Goal: Task Accomplishment & Management: Manage account settings

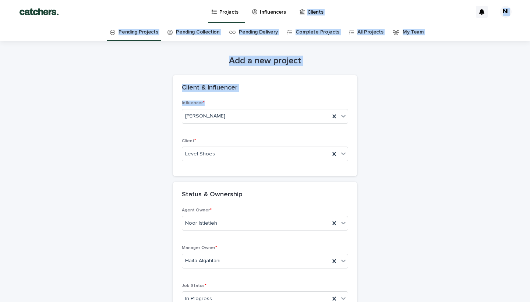
drag, startPoint x: 390, startPoint y: 104, endPoint x: 361, endPoint y: -29, distance: 136.7
click at [361, 0] on html "**********" at bounding box center [265, 151] width 530 height 302
click at [221, 13] on p "Projects" at bounding box center [229, 7] width 20 height 15
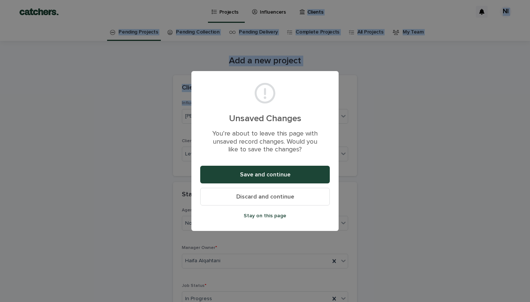
click at [262, 197] on span "Discard and continue" at bounding box center [265, 197] width 58 height 6
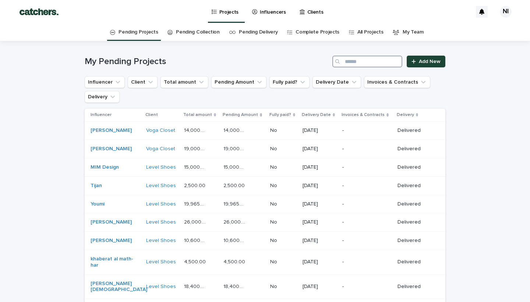
click at [374, 57] on input "Search" at bounding box center [367, 62] width 70 height 12
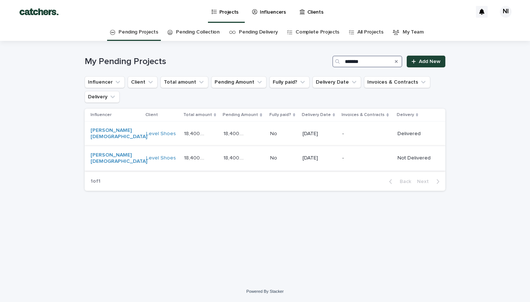
type input "*******"
click at [337, 151] on td "[DATE]" at bounding box center [320, 158] width 40 height 25
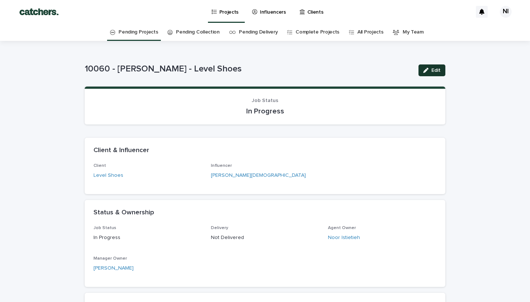
click at [427, 69] on icon "button" at bounding box center [425, 70] width 5 height 5
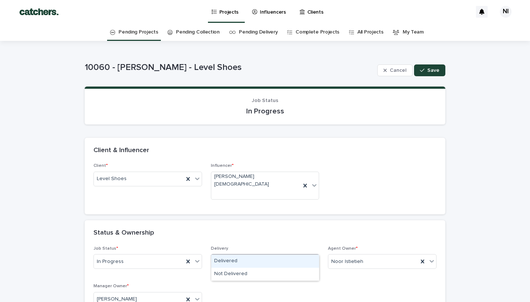
click at [235, 259] on div "Delivered" at bounding box center [265, 261] width 108 height 13
click at [286, 229] on div "Status & Ownership" at bounding box center [263, 233] width 340 height 8
click at [424, 72] on icon "button" at bounding box center [422, 70] width 4 height 5
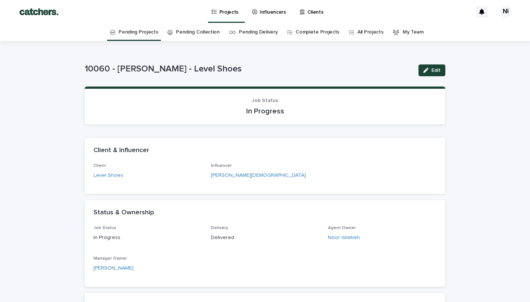
click at [435, 1] on div "Projects Influencers Clients" at bounding box center [269, 12] width 405 height 24
click at [227, 17] on link "Projects" at bounding box center [226, 11] width 31 height 22
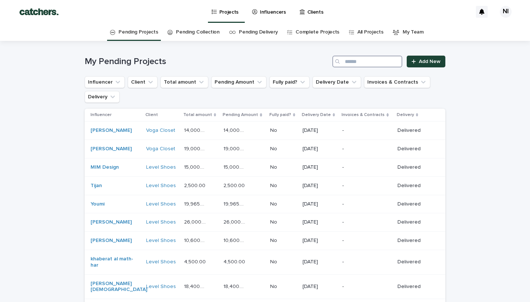
click at [352, 64] on input "Search" at bounding box center [367, 62] width 70 height 12
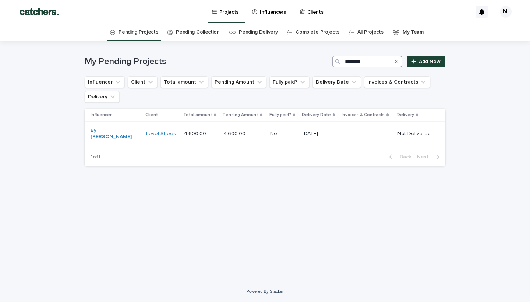
type input "********"
drag, startPoint x: 349, startPoint y: 65, endPoint x: 101, endPoint y: 131, distance: 256.2
click at [101, 131] on link "By [PERSON_NAME]" at bounding box center [114, 133] width 46 height 13
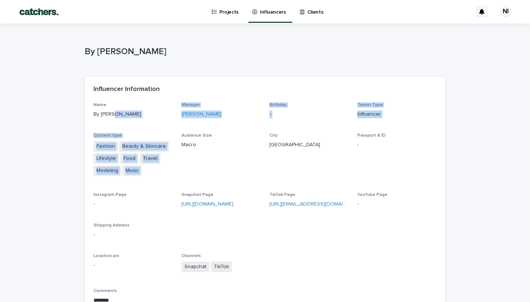
drag, startPoint x: 168, startPoint y: 110, endPoint x: 243, endPoint y: 128, distance: 76.8
click at [243, 128] on div "Name By [PERSON_NAME] Manager [PERSON_NAME] Birthday - Talent Type Influencer C…" at bounding box center [264, 221] width 343 height 238
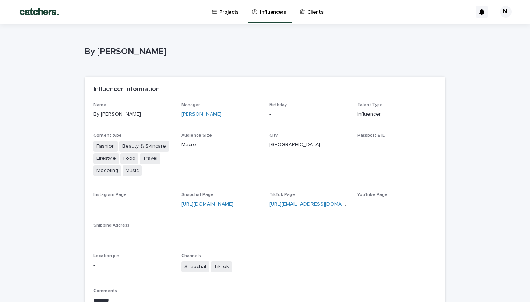
click at [235, 129] on div "Name By [PERSON_NAME] Manager [PERSON_NAME] Birthday - Talent Type Influencer C…" at bounding box center [264, 221] width 343 height 238
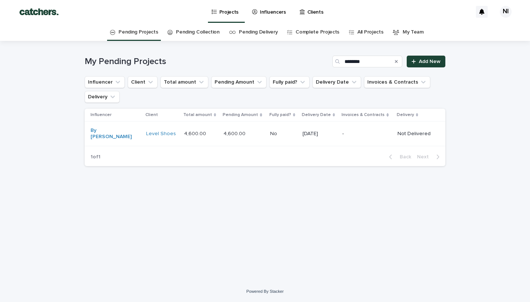
click at [303, 131] on p "[DATE]" at bounding box center [320, 134] width 34 height 6
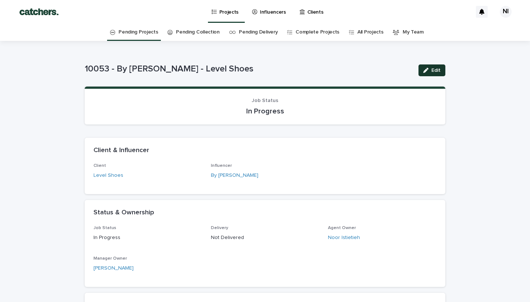
click at [431, 68] on button "Edit" at bounding box center [432, 70] width 27 height 12
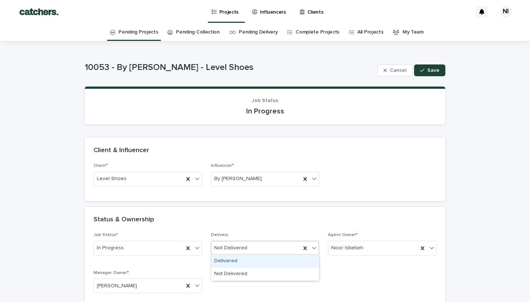
click at [253, 249] on div "Not Delivered" at bounding box center [256, 248] width 90 height 12
click at [250, 258] on div "Delivered" at bounding box center [265, 261] width 108 height 13
click at [257, 225] on div "Status & Ownership" at bounding box center [265, 220] width 361 height 26
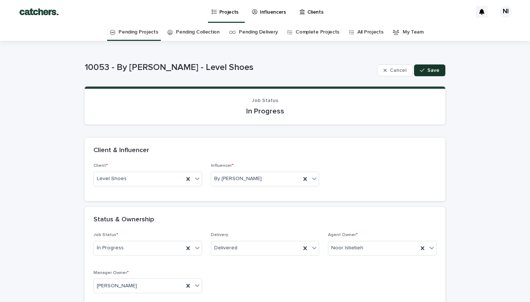
click at [432, 71] on span "Save" at bounding box center [433, 70] width 12 height 5
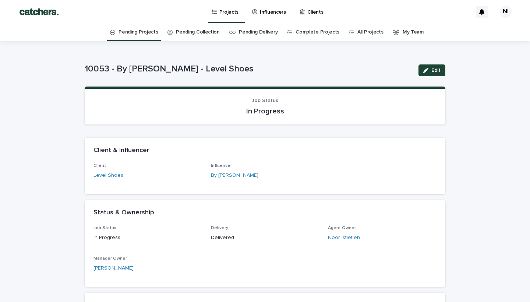
click at [215, 13] on icon at bounding box center [214, 12] width 5 height 4
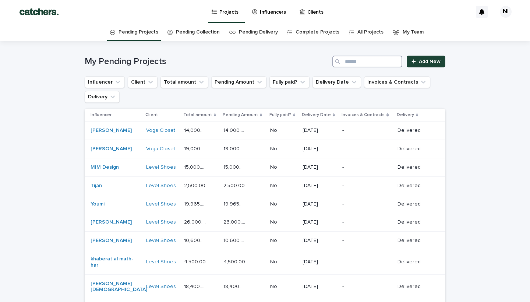
click at [371, 66] on input "Search" at bounding box center [367, 62] width 70 height 12
paste input "**********"
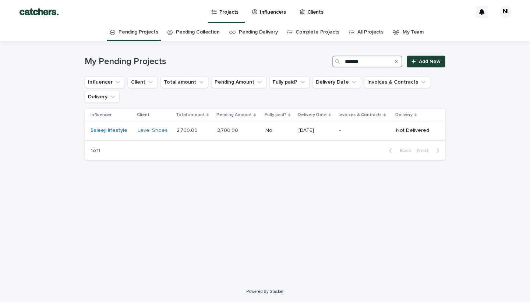
type input "*******"
click at [317, 130] on p "[DATE]" at bounding box center [316, 130] width 35 height 6
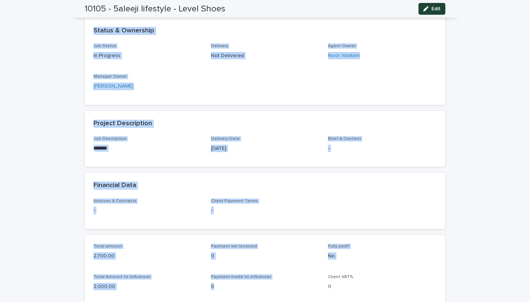
drag, startPoint x: 317, startPoint y: 132, endPoint x: 299, endPoint y: 301, distance: 170.6
click at [299, 301] on div "Loading... Saving… Loading... Saving… Client & Influencer Client Level Shoes In…" at bounding box center [265, 206] width 361 height 517
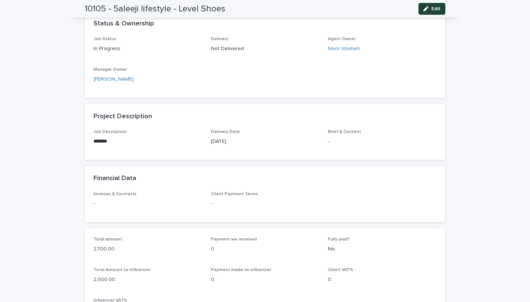
click at [520, 122] on div "Loading... Saving… Loading... Saving… 10105 - 5aleeji lifestyle - Level Shoes E…" at bounding box center [265, 173] width 530 height 643
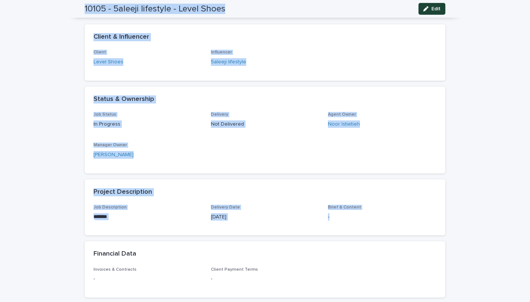
scroll to position [3, 0]
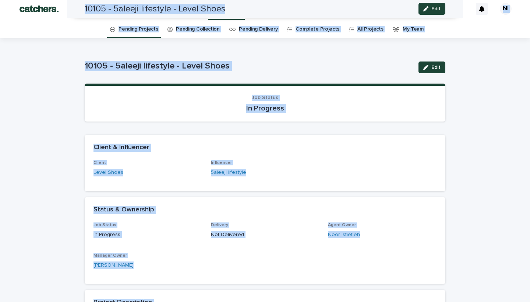
drag, startPoint x: 515, startPoint y: 140, endPoint x: 494, endPoint y: -29, distance: 171.0
click at [494, 0] on html "Projects Influencers Clients NI Pending Projects Pending Collection Pending Del…" at bounding box center [265, 151] width 530 height 302
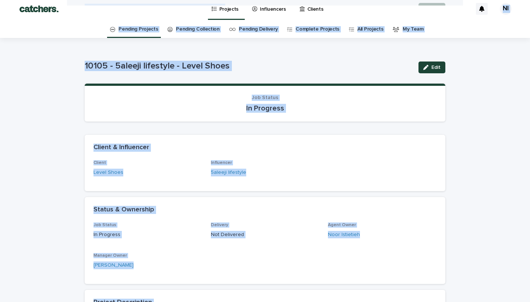
scroll to position [0, 0]
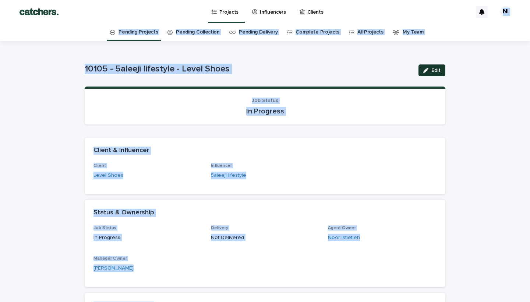
click at [433, 70] on span "Edit" at bounding box center [435, 70] width 9 height 5
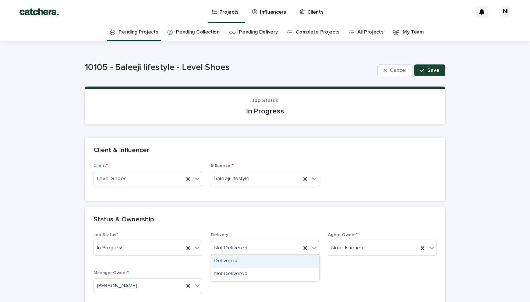
click at [223, 262] on div "Delivered" at bounding box center [265, 261] width 108 height 13
click at [254, 219] on div "Status & Ownership" at bounding box center [263, 220] width 340 height 8
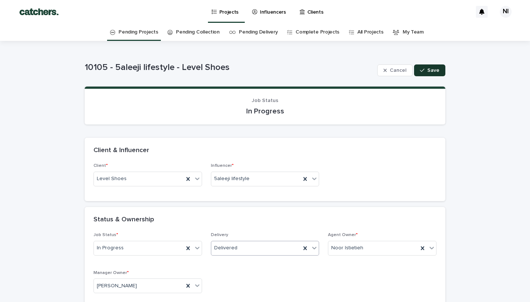
click at [435, 67] on button "Save" at bounding box center [429, 70] width 31 height 12
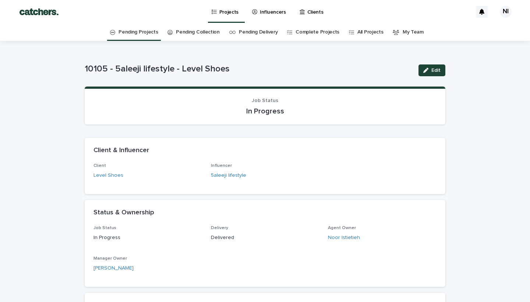
click at [224, 7] on p "Projects" at bounding box center [229, 7] width 20 height 15
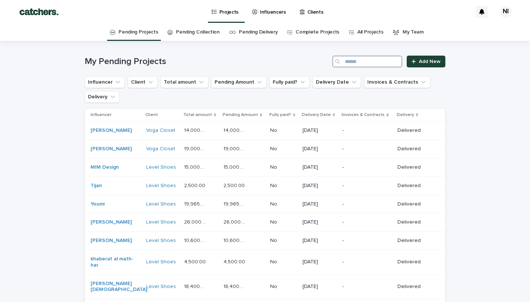
click at [363, 61] on input "Search" at bounding box center [367, 62] width 70 height 12
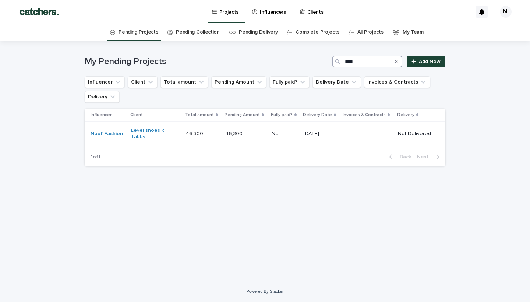
type input "****"
drag, startPoint x: 357, startPoint y: 74, endPoint x: 302, endPoint y: 132, distance: 79.9
click at [304, 132] on p "[DATE]" at bounding box center [321, 134] width 34 height 6
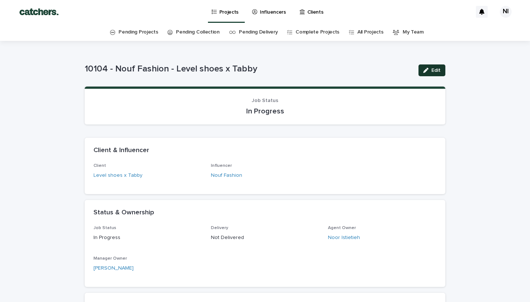
click at [432, 74] on button "Edit" at bounding box center [432, 70] width 27 height 12
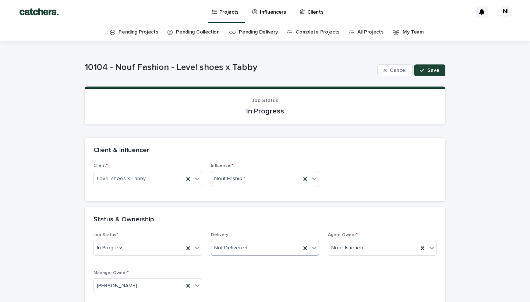
click at [258, 241] on div "Not Delivered" at bounding box center [265, 248] width 109 height 15
click at [238, 262] on div "Delivered" at bounding box center [265, 261] width 108 height 13
click at [261, 233] on p "Delivery" at bounding box center [265, 234] width 109 height 5
click at [431, 76] on button "Save" at bounding box center [429, 70] width 31 height 12
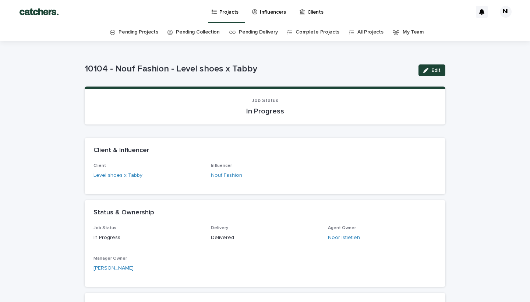
click at [221, 17] on link "Projects" at bounding box center [226, 11] width 31 height 22
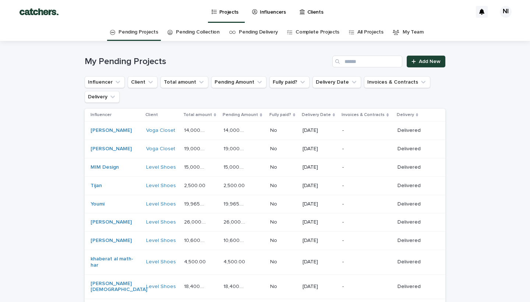
click at [233, 11] on p "Projects" at bounding box center [229, 7] width 20 height 15
click at [355, 60] on input "Search" at bounding box center [367, 62] width 70 height 12
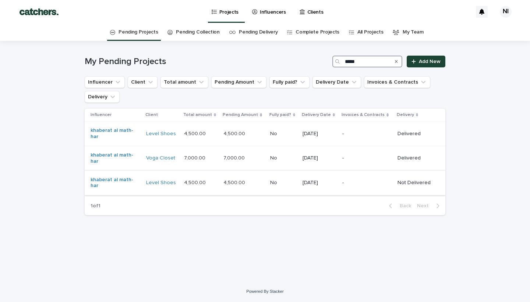
type input "*****"
click at [303, 185] on div "[DATE]" at bounding box center [320, 183] width 34 height 12
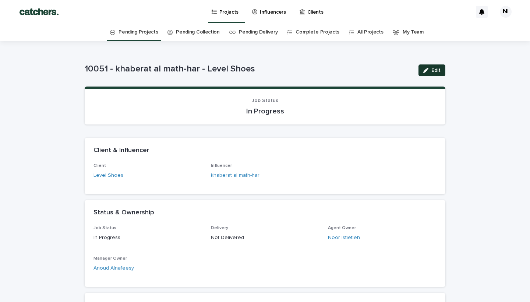
click at [427, 68] on icon "button" at bounding box center [425, 70] width 5 height 5
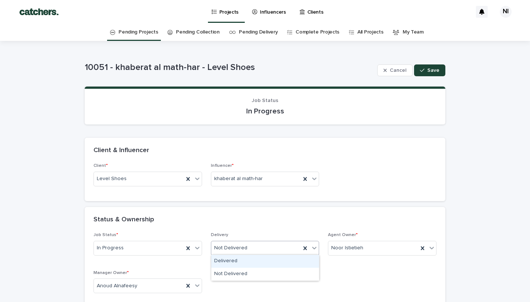
click at [227, 256] on div "Delivered" at bounding box center [265, 261] width 108 height 13
click at [241, 217] on div "Status & Ownership" at bounding box center [263, 220] width 340 height 8
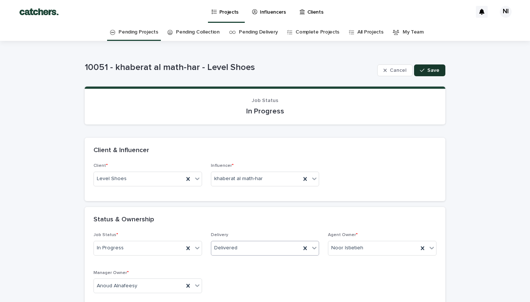
click at [430, 67] on button "Save" at bounding box center [429, 70] width 31 height 12
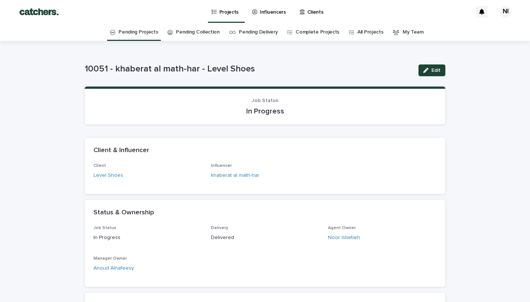
click at [231, 14] on p "Projects" at bounding box center [229, 7] width 20 height 15
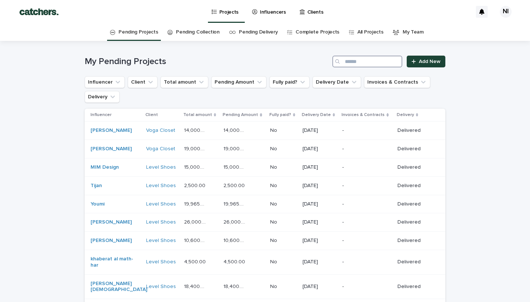
click at [366, 59] on input "Search" at bounding box center [367, 62] width 70 height 12
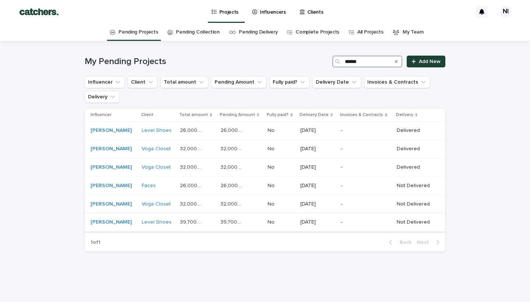
type input "*****"
click at [304, 222] on p "[DATE]" at bounding box center [317, 222] width 35 height 6
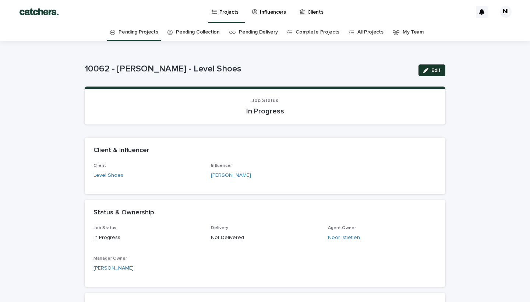
click at [438, 71] on span "Edit" at bounding box center [435, 70] width 9 height 5
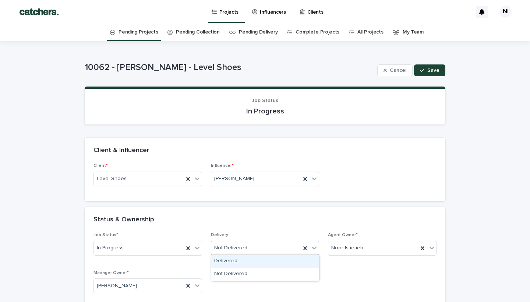
click at [250, 254] on div "Not Delivered" at bounding box center [265, 248] width 109 height 15
click at [241, 260] on div "Delivered" at bounding box center [265, 261] width 108 height 13
click at [268, 218] on div "Status & Ownership" at bounding box center [263, 220] width 340 height 8
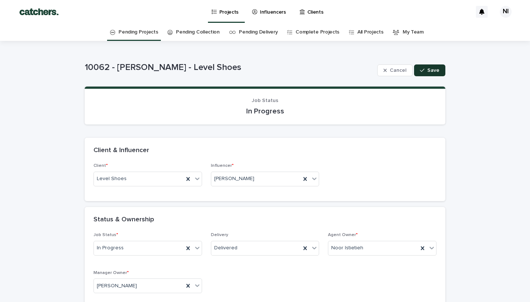
click at [430, 69] on span "Save" at bounding box center [433, 70] width 12 height 5
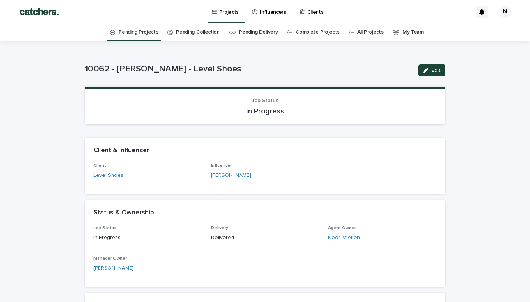
click at [215, 15] on link "Projects" at bounding box center [226, 11] width 31 height 22
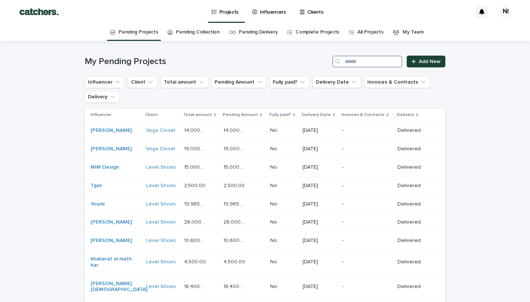
click at [356, 57] on input "Search" at bounding box center [367, 62] width 70 height 12
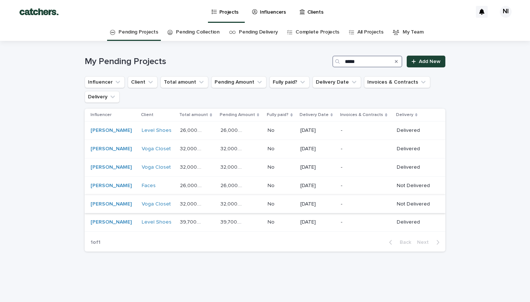
type input "*****"
click at [300, 206] on div "[DATE]" at bounding box center [317, 204] width 35 height 12
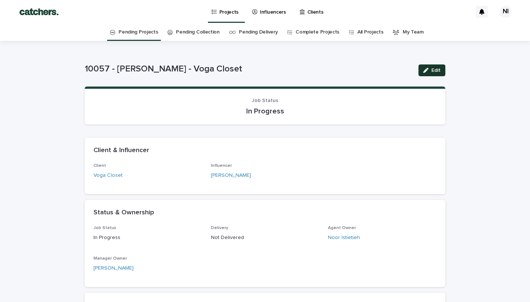
click at [436, 69] on span "Edit" at bounding box center [435, 70] width 9 height 5
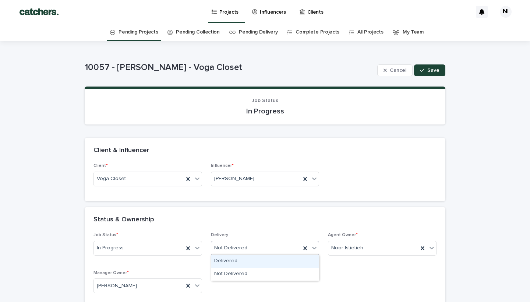
click at [235, 257] on div "Delivered" at bounding box center [265, 261] width 108 height 13
click at [256, 229] on div "Status & Ownership" at bounding box center [265, 220] width 361 height 26
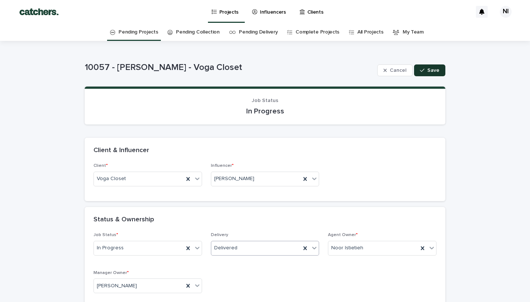
click at [426, 70] on div "button" at bounding box center [423, 70] width 7 height 5
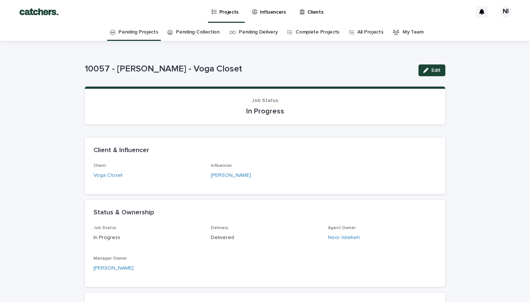
click at [229, 17] on link "Projects" at bounding box center [226, 11] width 31 height 22
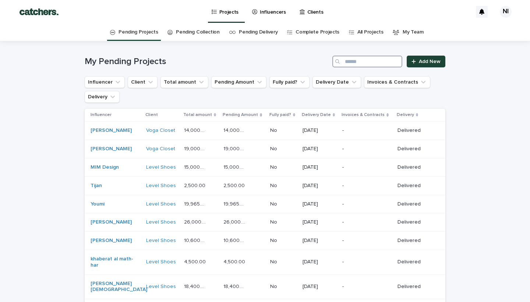
click at [357, 62] on input "Search" at bounding box center [367, 62] width 70 height 12
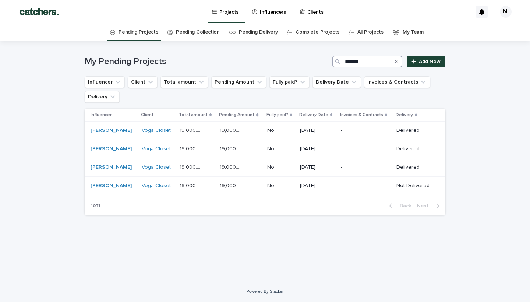
type input "*******"
click at [398, 59] on icon "Search" at bounding box center [396, 61] width 3 height 4
